Goal: Information Seeking & Learning: Learn about a topic

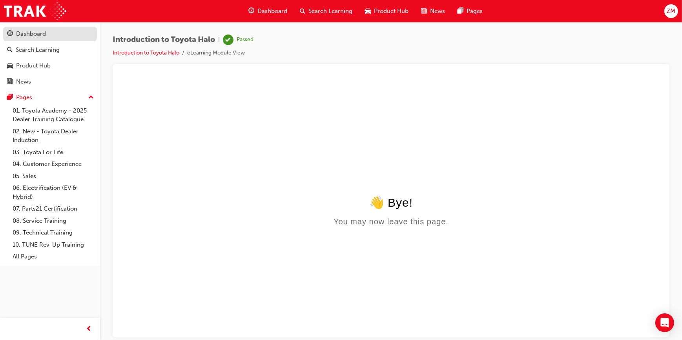
click at [33, 30] on div "Dashboard" at bounding box center [31, 33] width 30 height 9
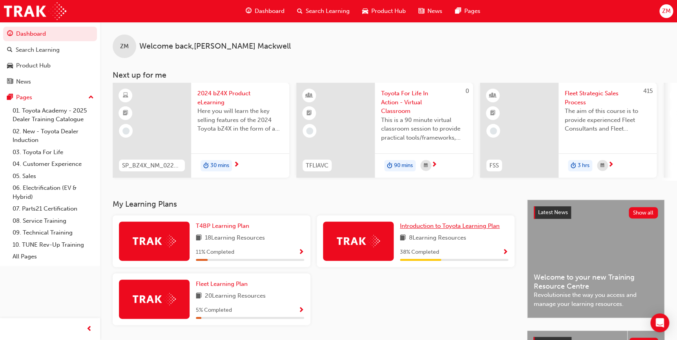
click at [434, 230] on span "Introduction to Toyota Learning Plan" at bounding box center [450, 225] width 100 height 7
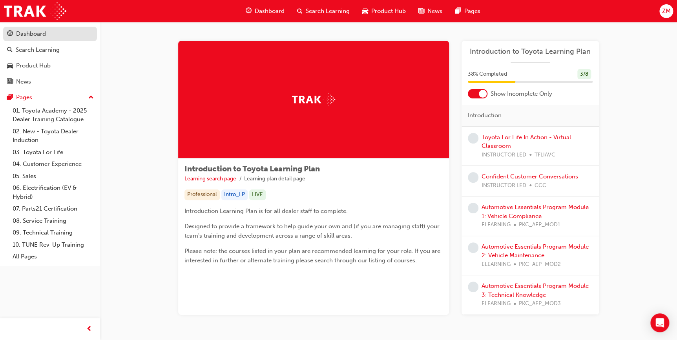
click at [35, 33] on div "Dashboard" at bounding box center [31, 33] width 30 height 9
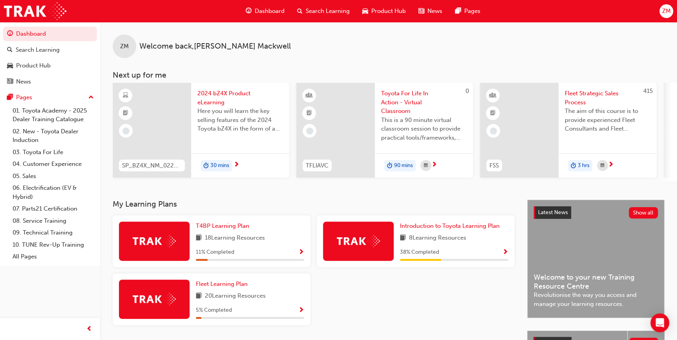
click at [208, 91] on span "2024 bZ4X Product eLearning" at bounding box center [240, 98] width 86 height 18
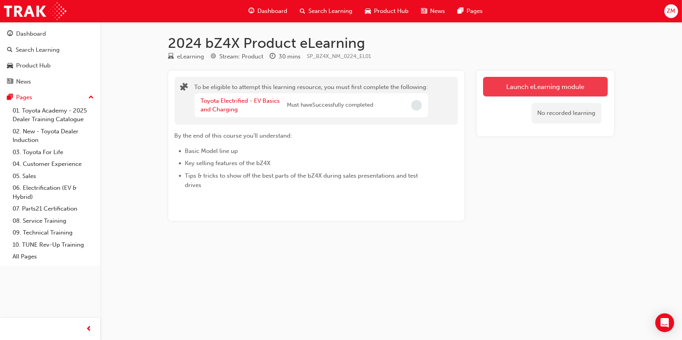
click at [540, 82] on button "Launch eLearning module" at bounding box center [545, 87] width 125 height 20
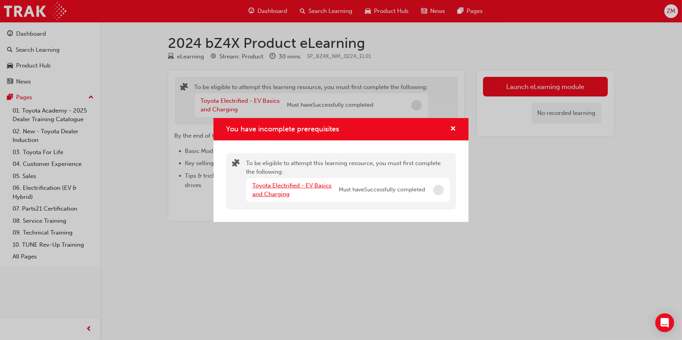
click at [302, 186] on link "Toyota Electrified - EV Basics and Charging" at bounding box center [291, 190] width 79 height 16
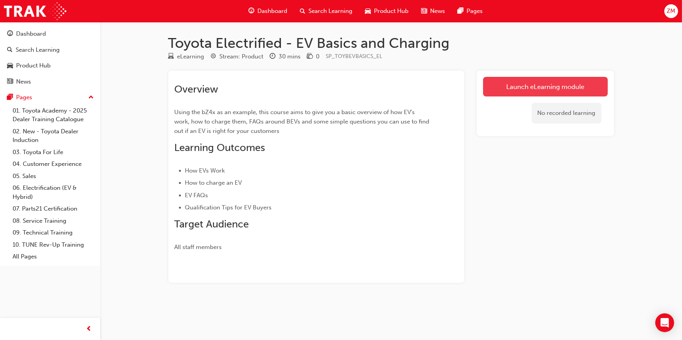
click at [505, 90] on link "Launch eLearning module" at bounding box center [545, 87] width 125 height 20
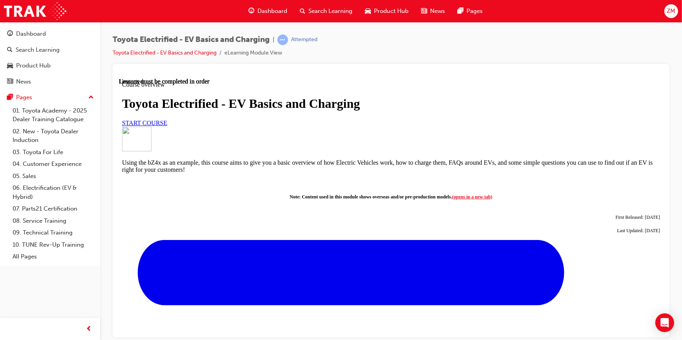
click at [167, 126] on link "START COURSE" at bounding box center [144, 122] width 45 height 7
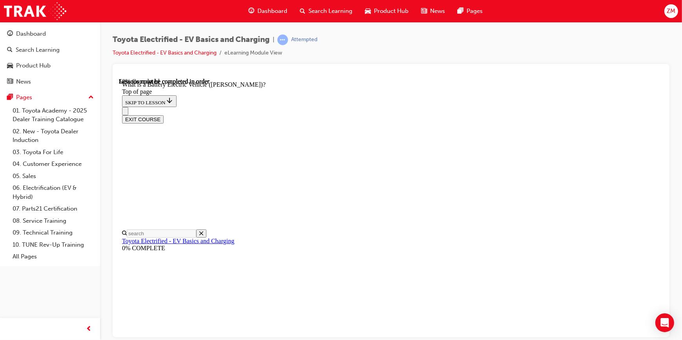
scroll to position [595, 0]
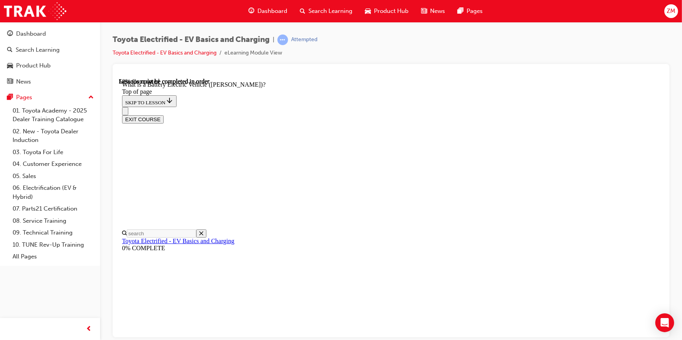
drag, startPoint x: 299, startPoint y: 204, endPoint x: 532, endPoint y: 202, distance: 232.6
drag, startPoint x: 531, startPoint y: 203, endPoint x: 549, endPoint y: 203, distance: 17.7
